Goal: Transaction & Acquisition: Purchase product/service

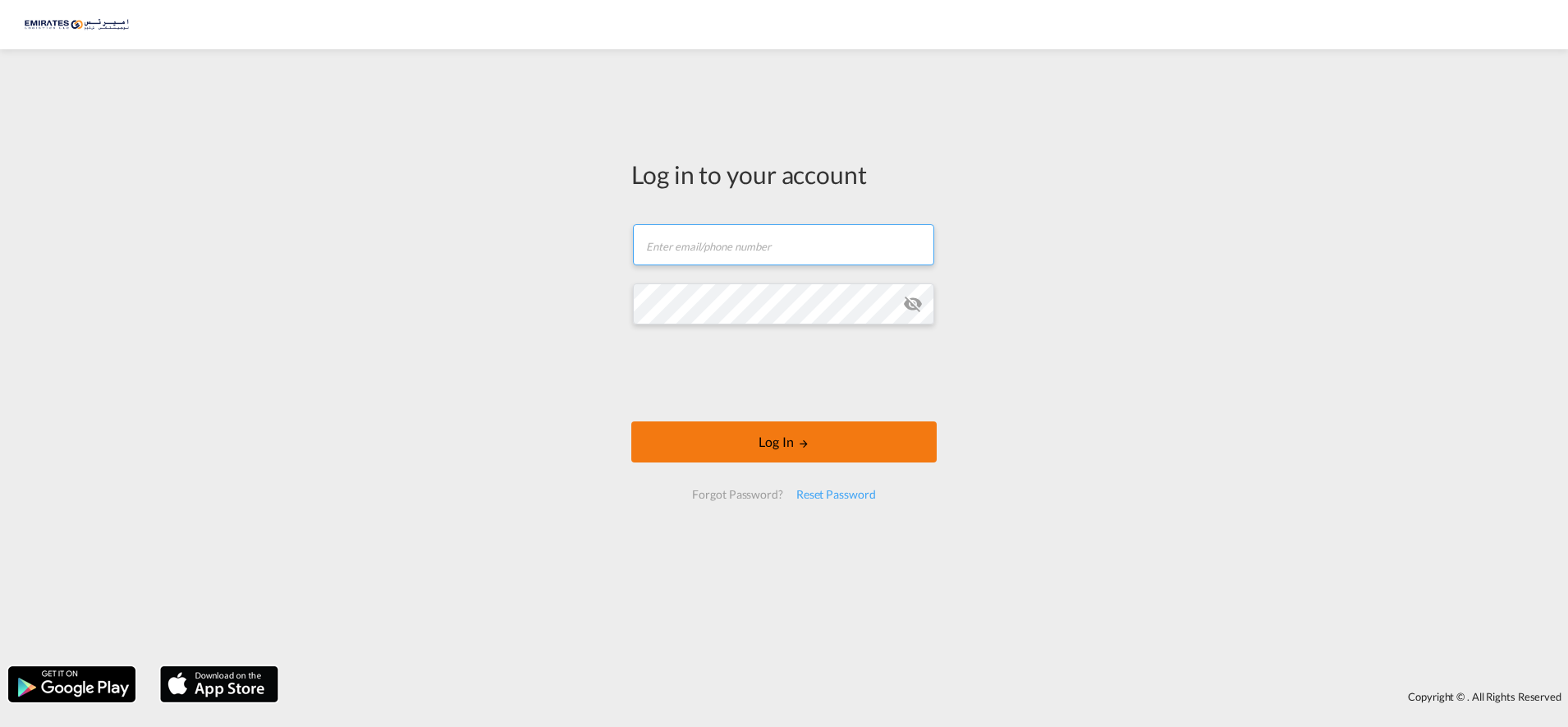
type input "[EMAIL_ADDRESS][DOMAIN_NAME]"
click at [760, 433] on button "Log In" at bounding box center [784, 442] width 305 height 41
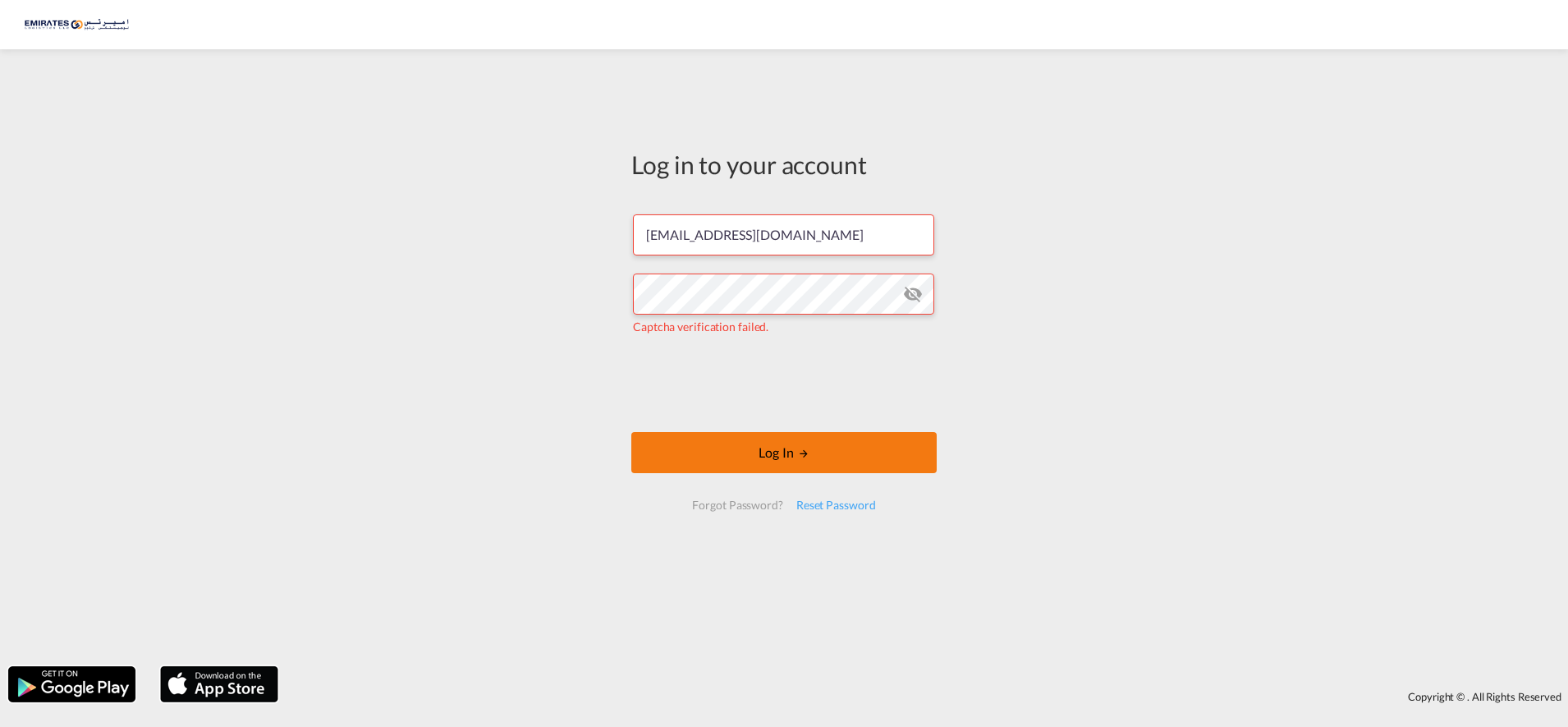
click at [767, 454] on button "Log In" at bounding box center [784, 452] width 305 height 41
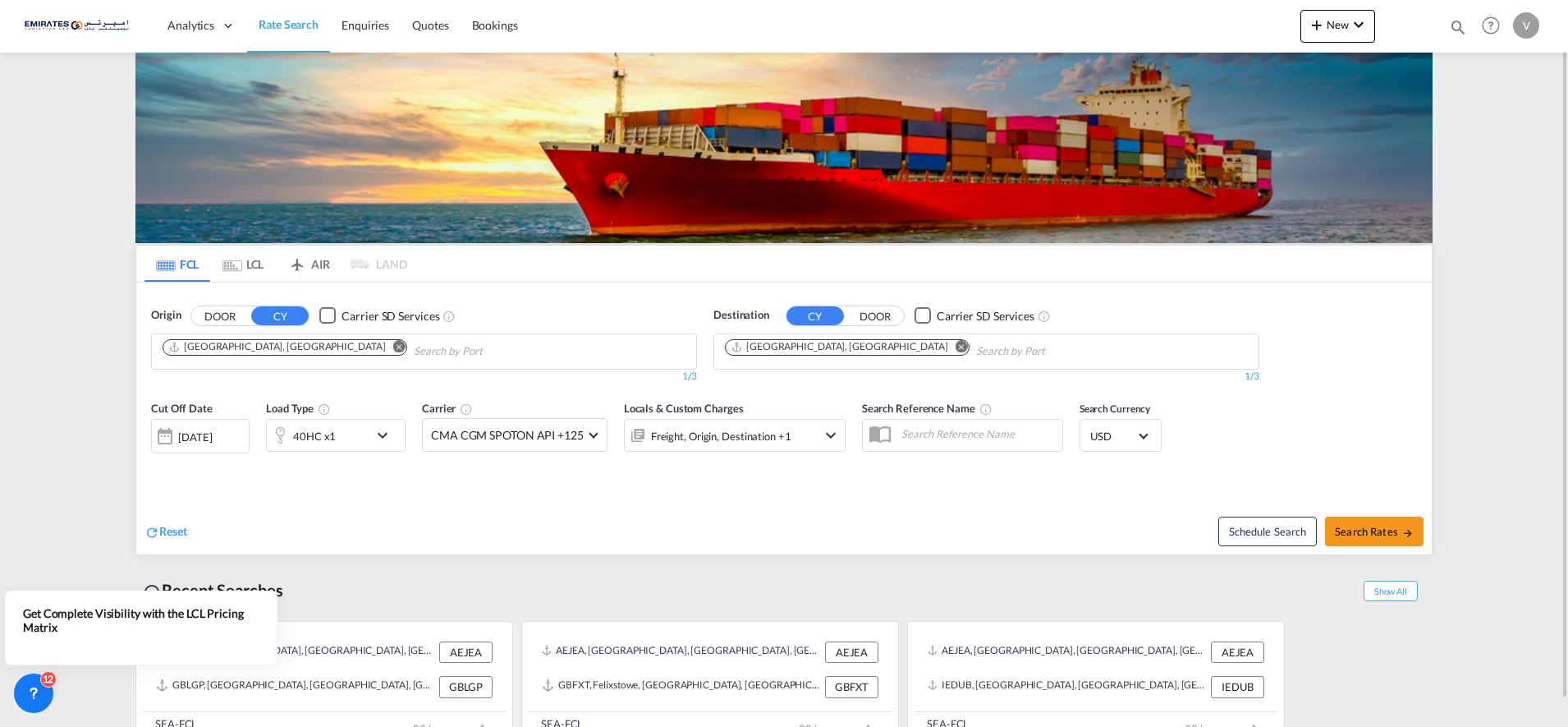
click at [956, 348] on md-icon "Remove" at bounding box center [962, 346] width 13 height 13
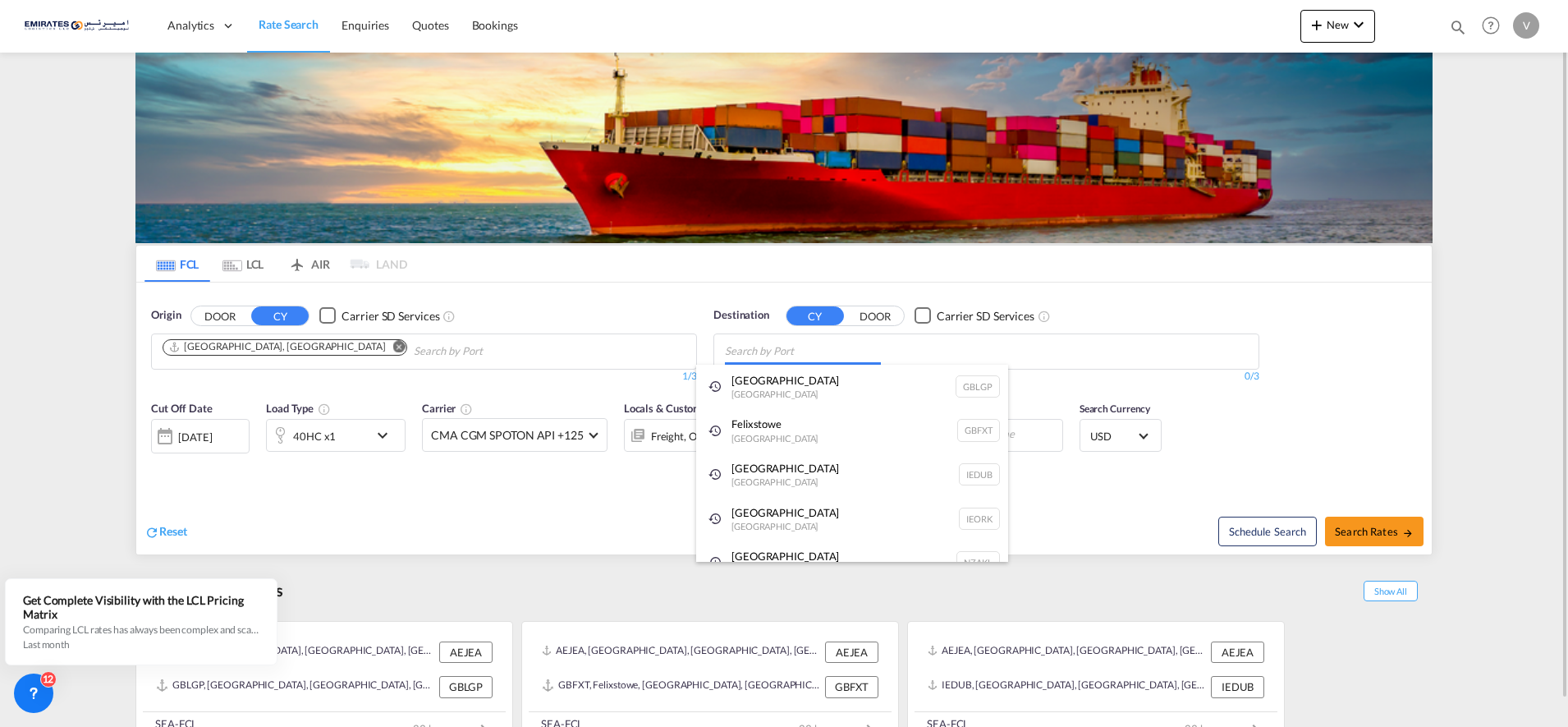
click at [780, 355] on body "Analytics Dashboard Rate Search Enquiries Quotes Bookings" at bounding box center [784, 364] width 1568 height 727
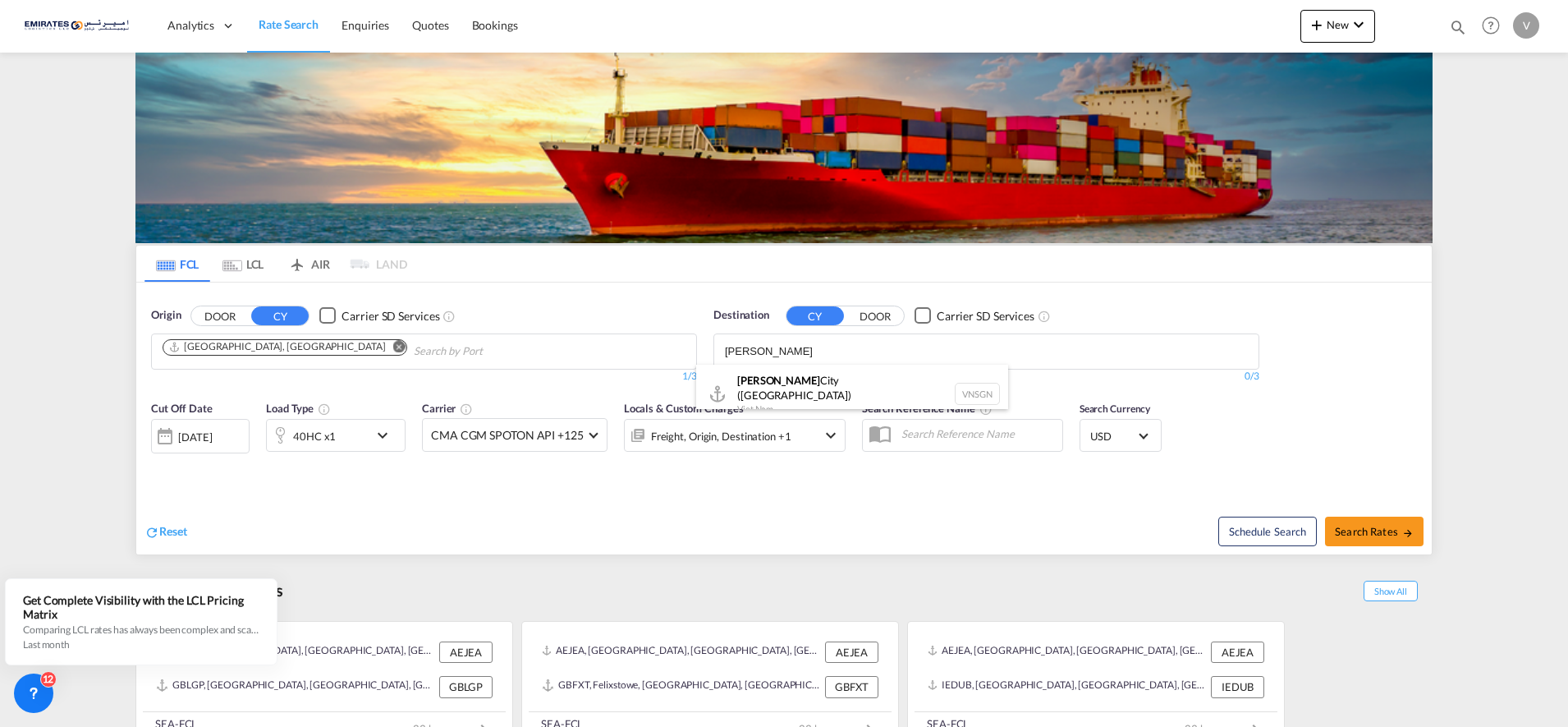
type input "[PERSON_NAME]"
click at [865, 384] on div "[GEOGRAPHIC_DATA] ([GEOGRAPHIC_DATA]) [GEOGRAPHIC_DATA] VNSGN" at bounding box center [852, 393] width 312 height 59
click at [353, 436] on div "40HC x1" at bounding box center [317, 435] width 102 height 33
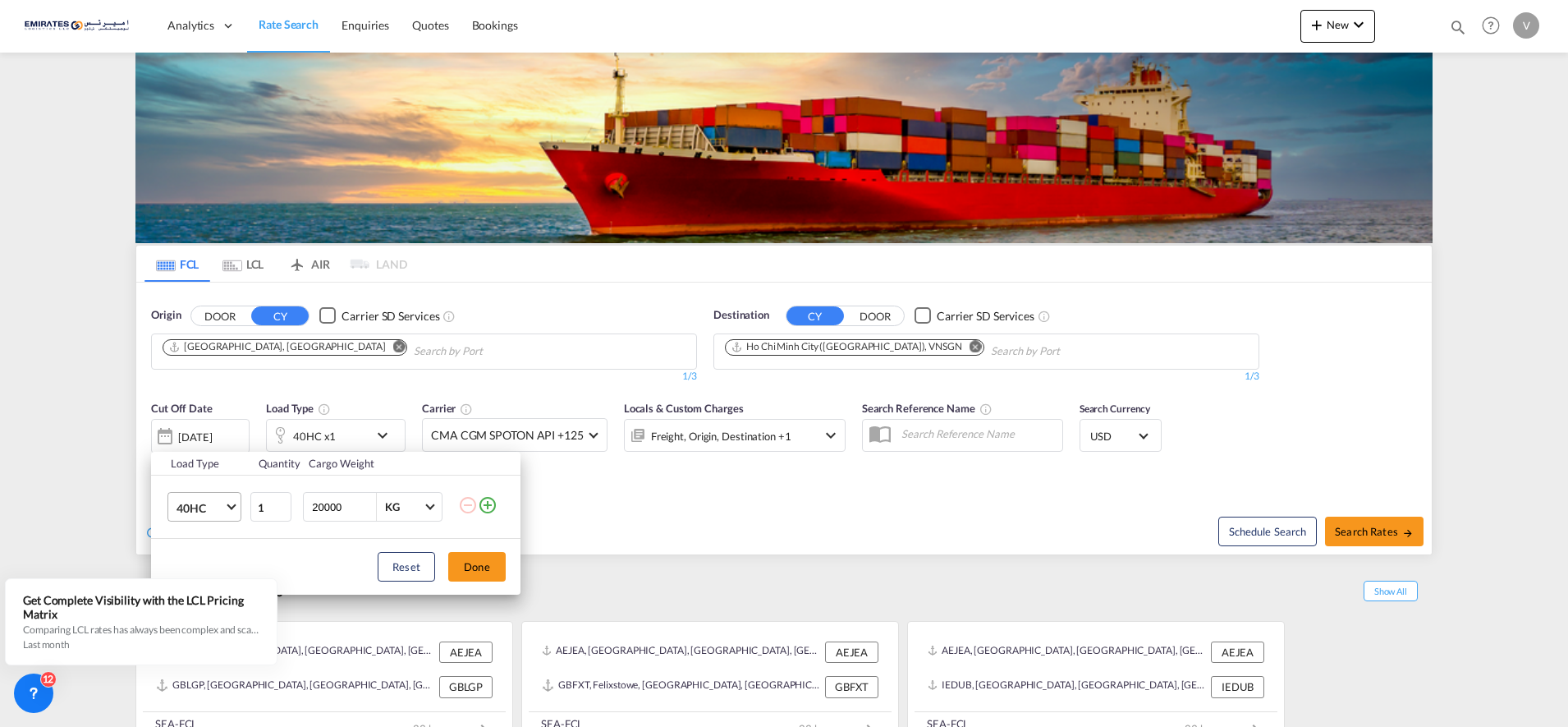
click at [206, 507] on span "40HC" at bounding box center [200, 508] width 47 height 16
click at [194, 432] on div "20GP" at bounding box center [191, 428] width 29 height 16
click at [478, 571] on button "Done" at bounding box center [477, 567] width 57 height 30
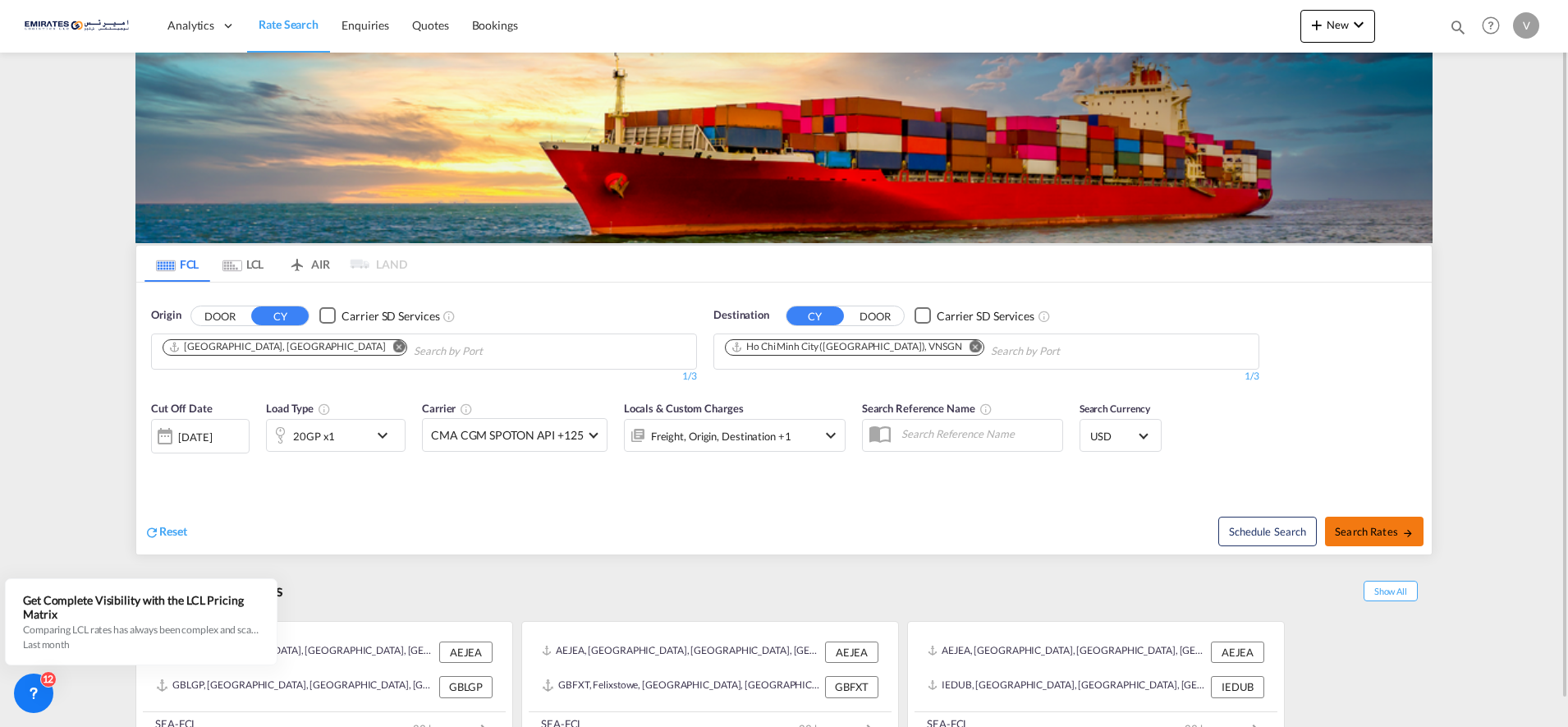
click at [1369, 531] on span "Search Rates" at bounding box center [1375, 532] width 79 height 14
type input "AEJEA to VNSGN / [DATE]"
